Goal: Information Seeking & Learning: Learn about a topic

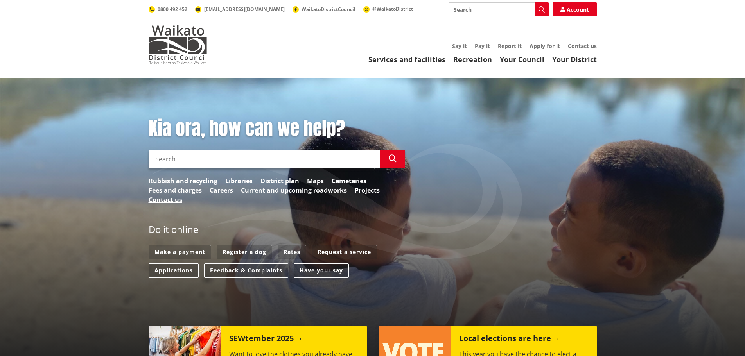
click at [208, 159] on input "Search" at bounding box center [264, 159] width 231 height 19
click at [393, 161] on icon "button" at bounding box center [393, 159] width 8 height 8
click at [174, 160] on input "waste water" at bounding box center [264, 159] width 231 height 19
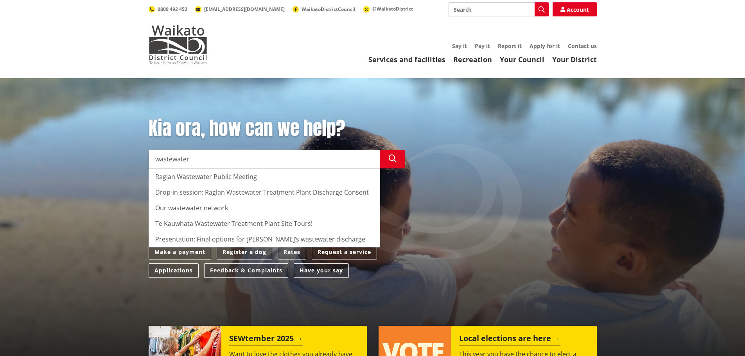
type input "wastewater"
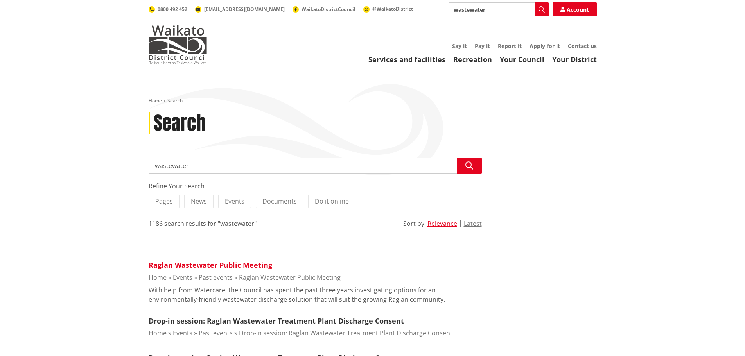
click at [214, 264] on link "Raglan Wastewater Public Meeting" at bounding box center [211, 264] width 124 height 9
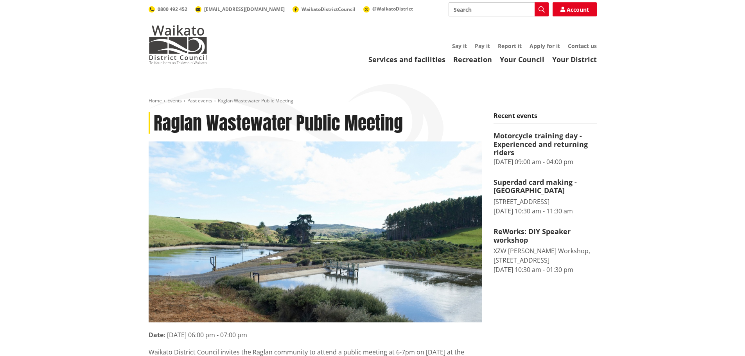
click at [469, 9] on input "Search" at bounding box center [499, 9] width 100 height 14
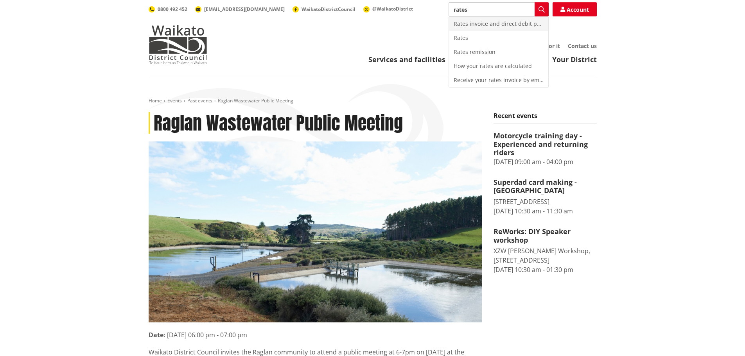
type input "rates"
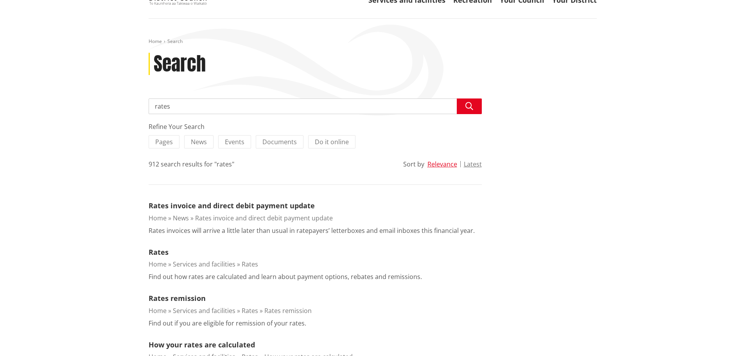
scroll to position [78, 0]
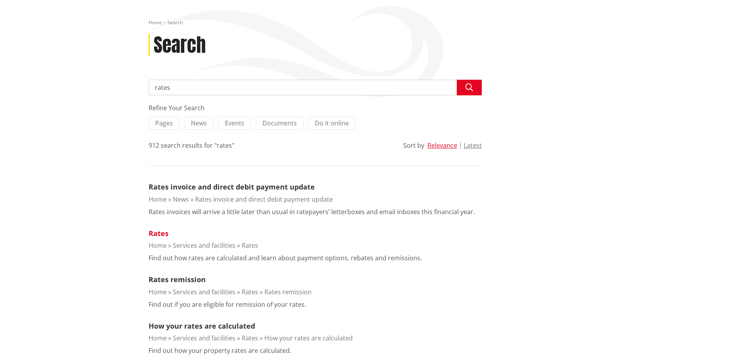
click at [157, 232] on link "Rates" at bounding box center [159, 233] width 20 height 9
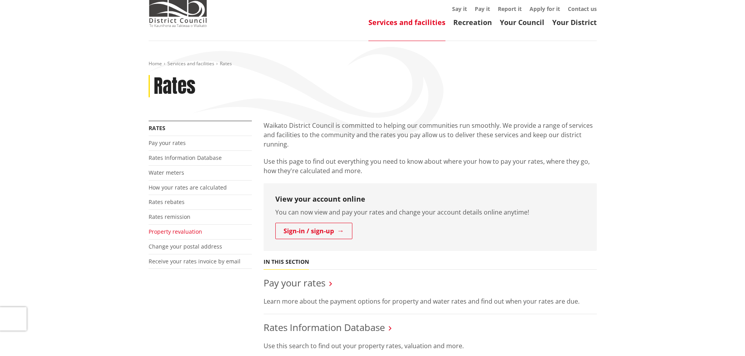
scroll to position [39, 0]
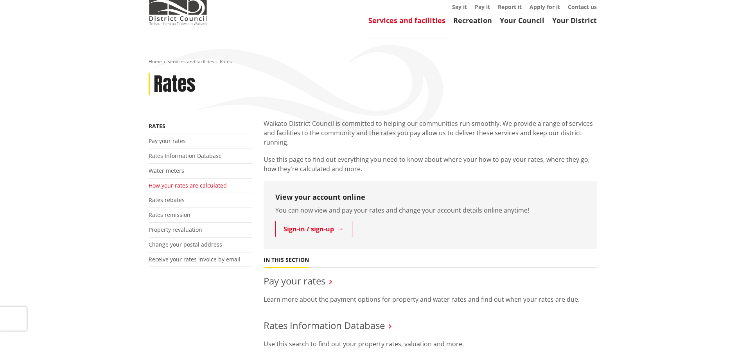
click at [172, 187] on link "How your rates are calculated" at bounding box center [188, 185] width 78 height 7
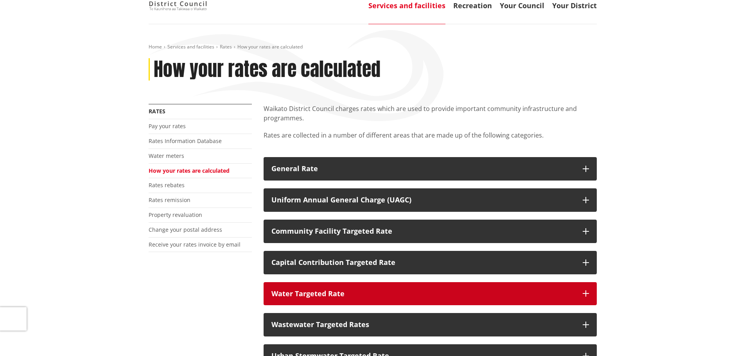
scroll to position [78, 0]
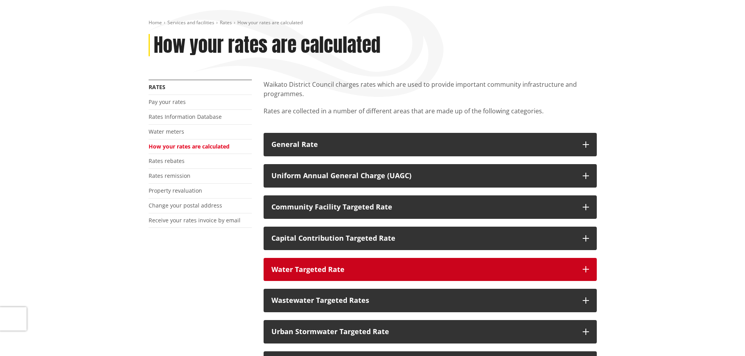
click at [305, 266] on div "Water Targeted Rate" at bounding box center [422, 270] width 303 height 8
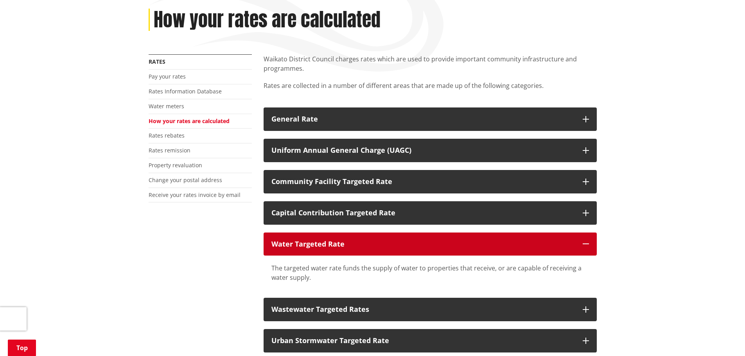
scroll to position [117, 0]
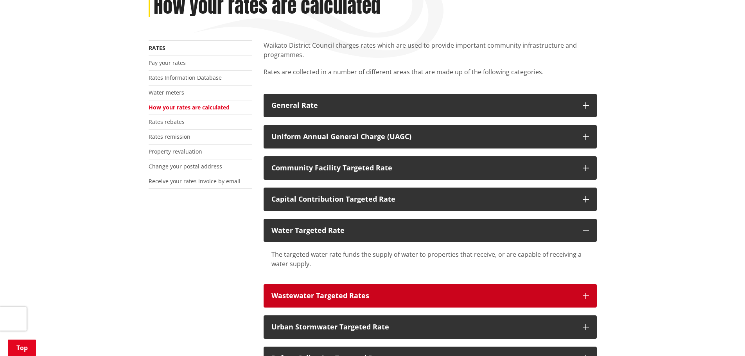
click at [341, 296] on div "Wastewater Targeted Rates" at bounding box center [422, 296] width 303 height 8
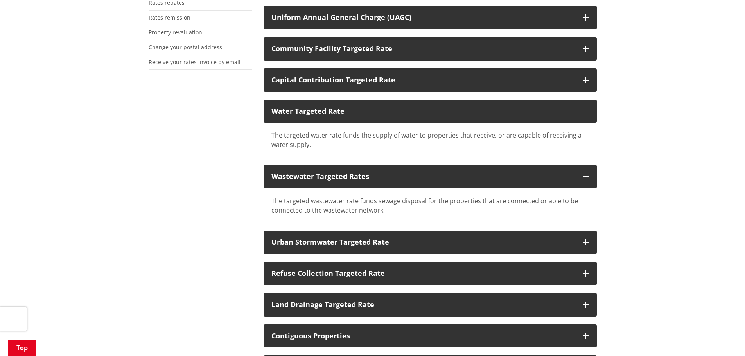
scroll to position [78, 0]
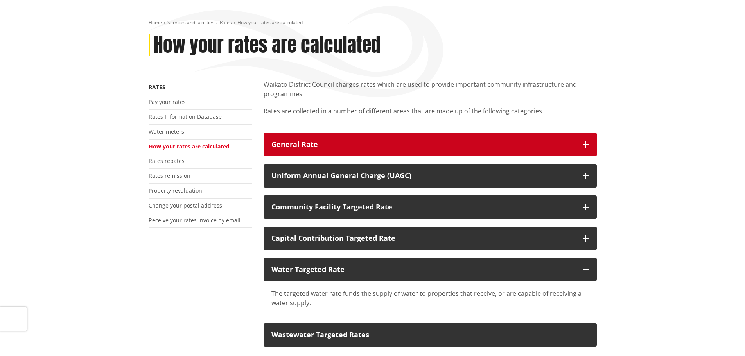
click at [382, 142] on div "General Rate" at bounding box center [422, 145] width 303 height 8
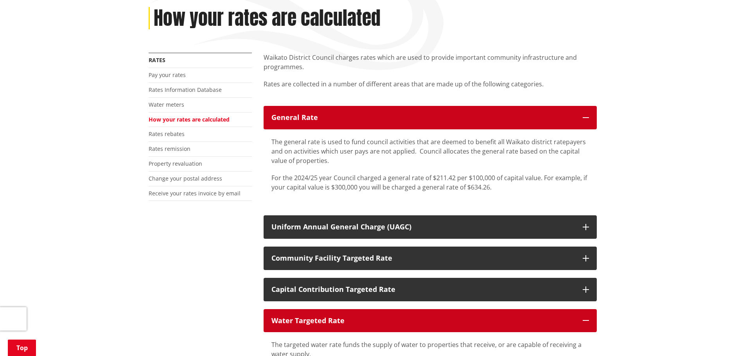
scroll to position [196, 0]
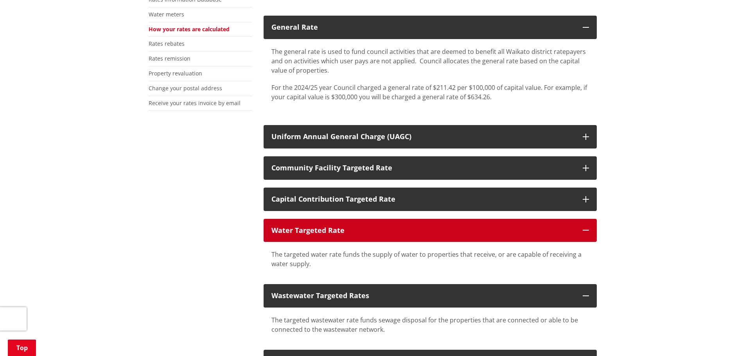
drag, startPoint x: 652, startPoint y: 186, endPoint x: 535, endPoint y: 221, distance: 122.7
click at [654, 190] on div "Home Services and facilities Rates How your rates are calculated How your rates…" at bounding box center [372, 291] width 745 height 817
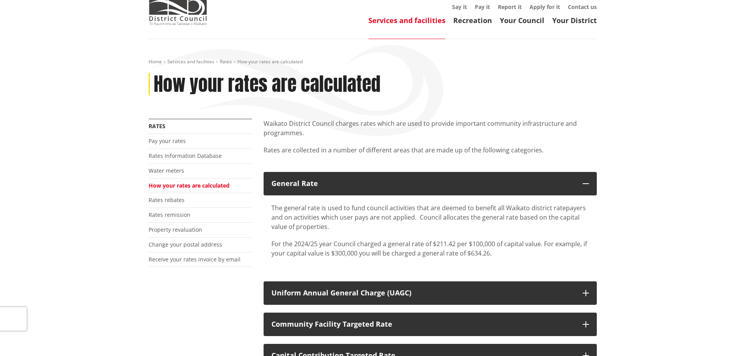
scroll to position [78, 0]
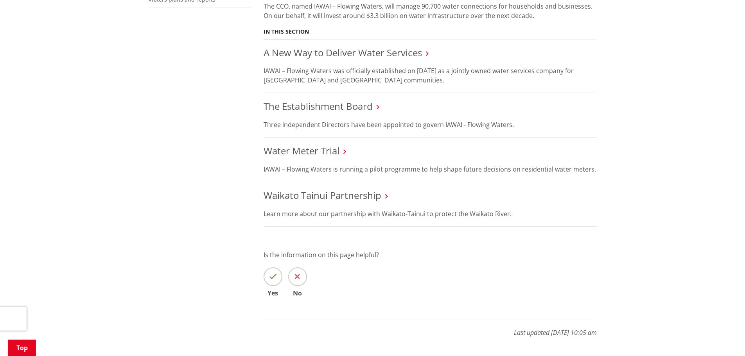
scroll to position [274, 0]
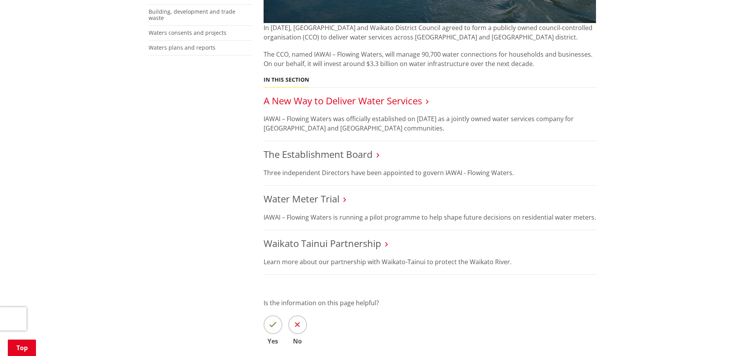
click at [340, 98] on link "A New Way to Deliver Water Services" at bounding box center [343, 100] width 158 height 13
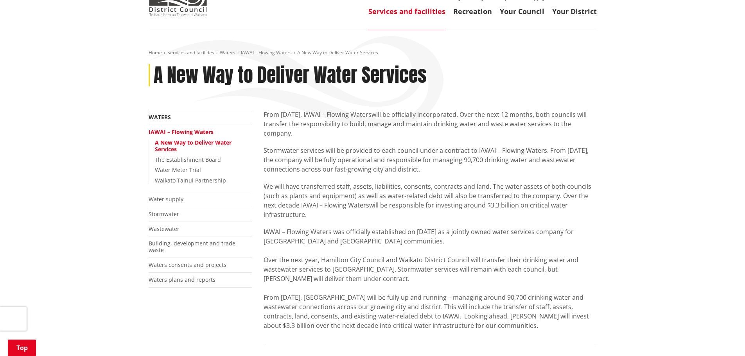
scroll to position [39, 0]
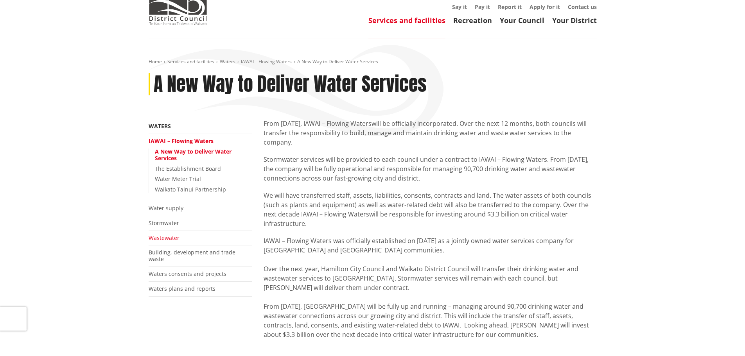
click at [169, 237] on link "Wastewater" at bounding box center [164, 237] width 31 height 7
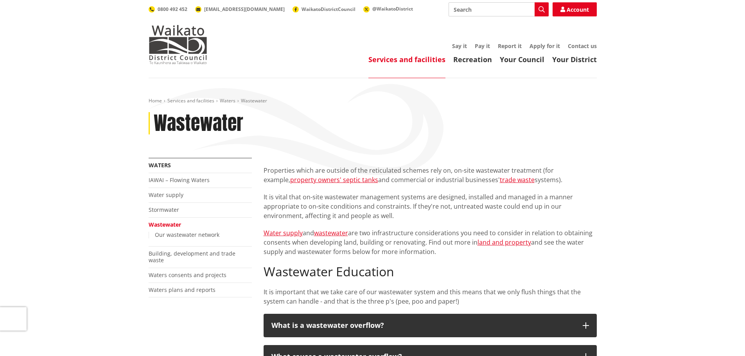
click at [165, 181] on link "IAWAI – Flowing Waters" at bounding box center [179, 179] width 61 height 7
